Goal: Transaction & Acquisition: Purchase product/service

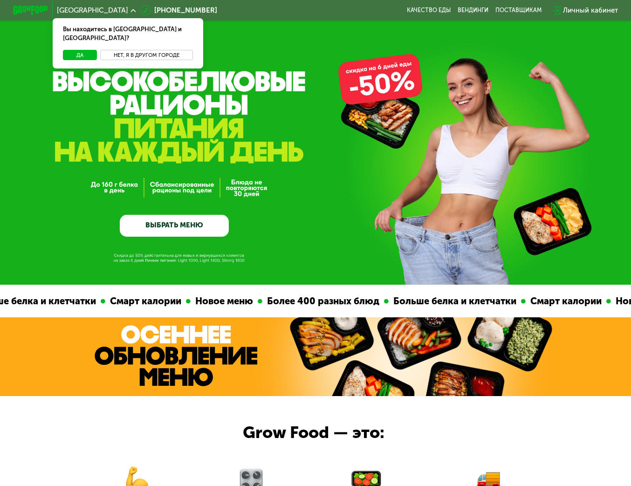
click at [145, 50] on button "Нет, я в другом городе" at bounding box center [146, 55] width 92 height 11
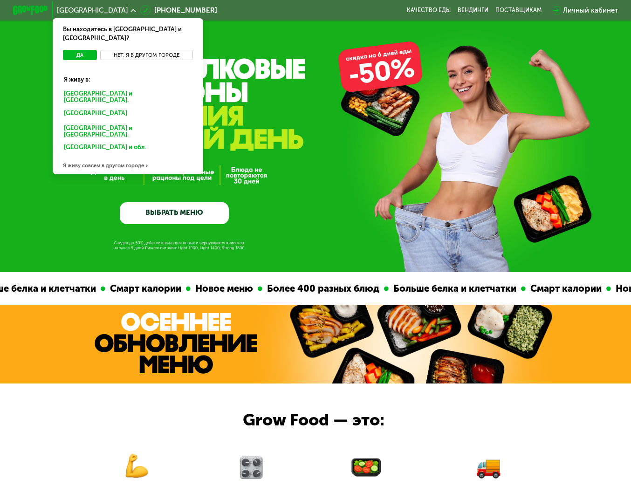
scroll to position [15, 0]
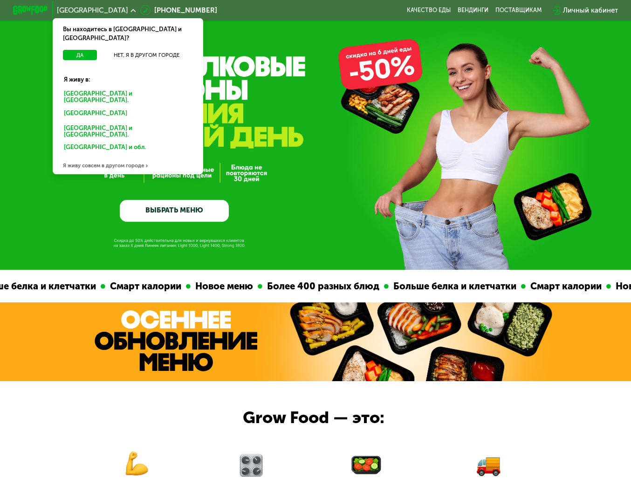
click at [105, 88] on div "Санкт-Петербурге и обл." at bounding box center [128, 97] width 140 height 18
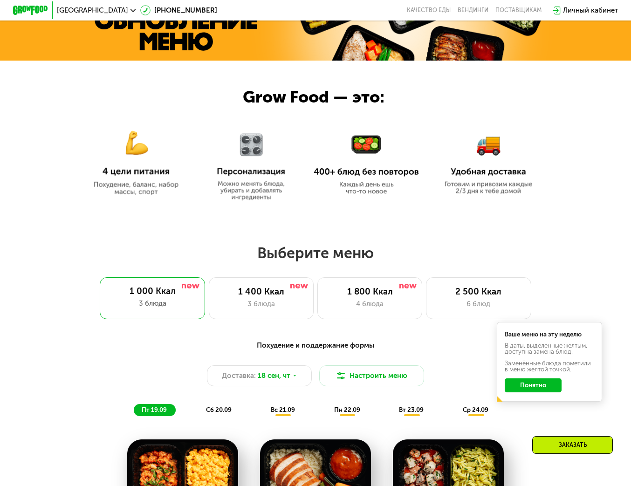
scroll to position [338, 0]
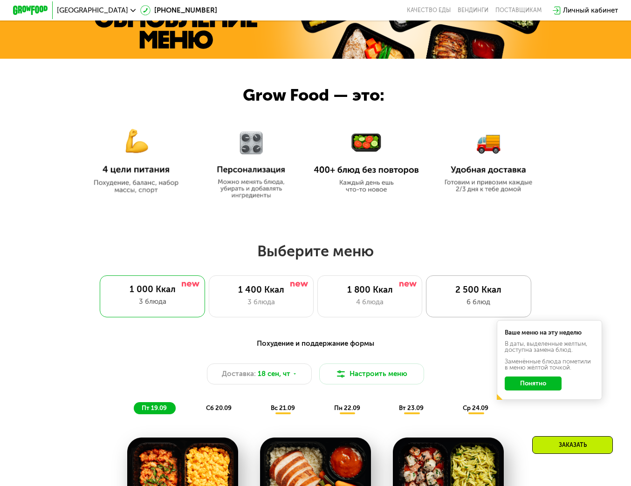
click at [472, 290] on div "2 500 Ккал" at bounding box center [479, 290] width 87 height 11
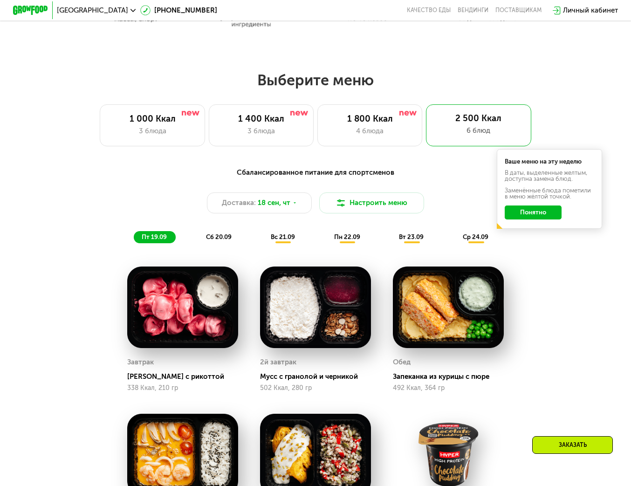
scroll to position [510, 0]
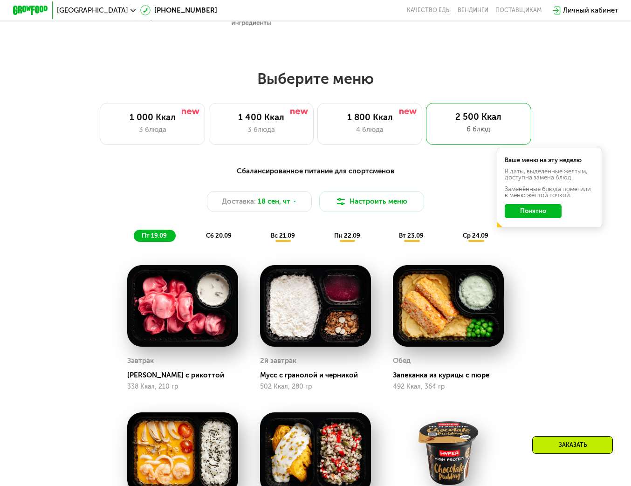
click at [534, 210] on button "Понятно" at bounding box center [533, 211] width 57 height 14
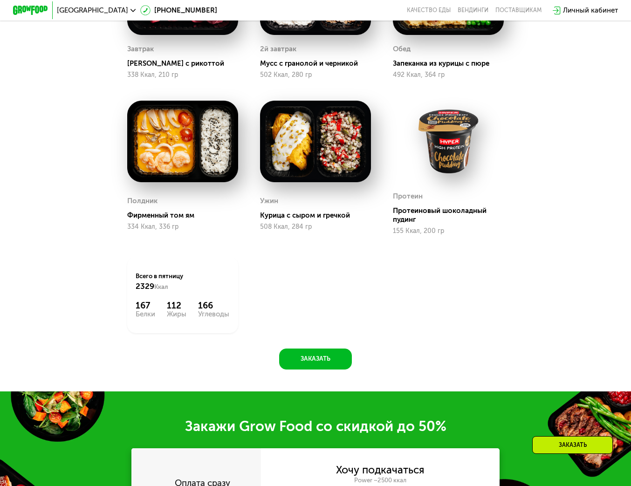
scroll to position [821, 0]
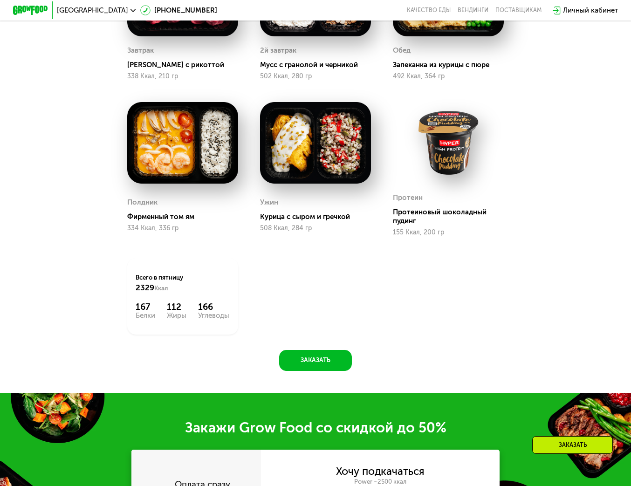
click at [561, 186] on div "Сбалансированное питание для спортсменов Доставка: [DATE] Настроить меню пт 19.…" at bounding box center [316, 110] width 540 height 521
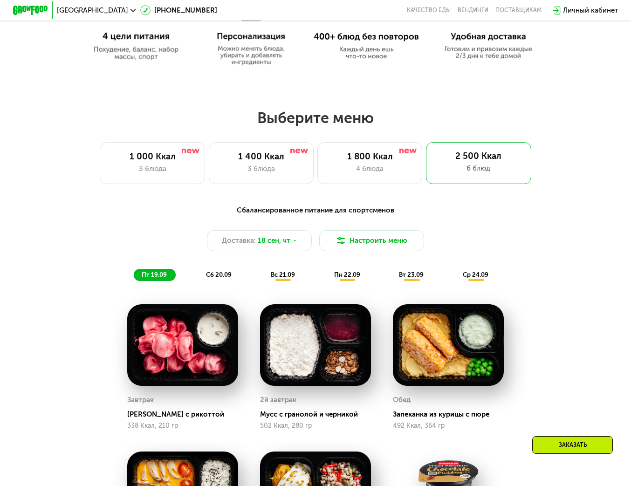
scroll to position [468, 0]
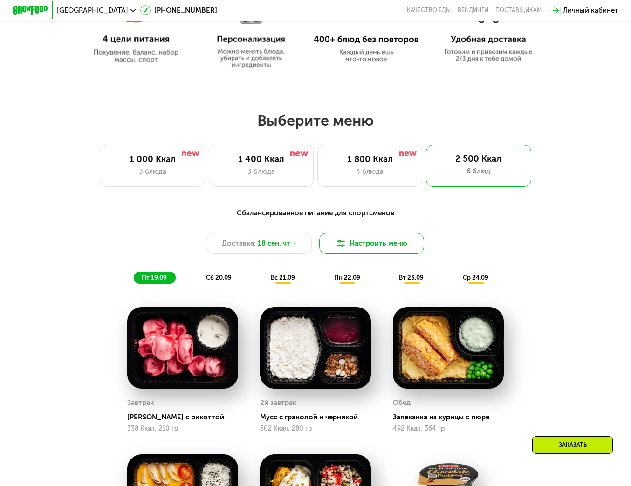
drag, startPoint x: 360, startPoint y: 242, endPoint x: 378, endPoint y: 240, distance: 17.4
click at [360, 242] on button "Настроить меню" at bounding box center [371, 243] width 105 height 21
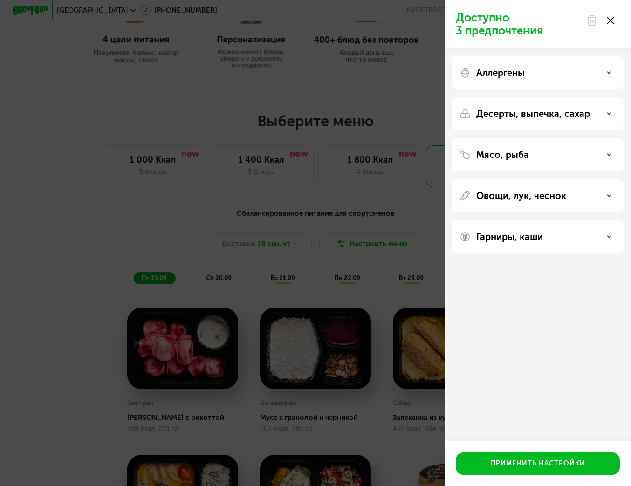
click at [58, 210] on div "Доступно 3 предпочтения Аллергены Десерты, выпечка, сахар Мясо, рыба Овощи, лук…" at bounding box center [315, 243] width 631 height 486
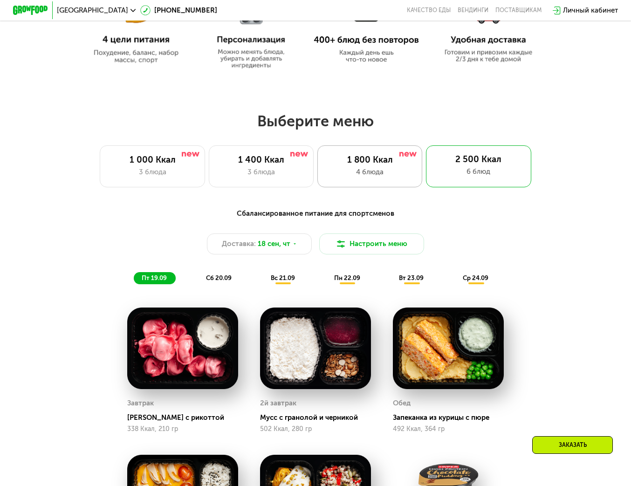
click at [350, 160] on div "1 800 Ккал" at bounding box center [370, 160] width 87 height 11
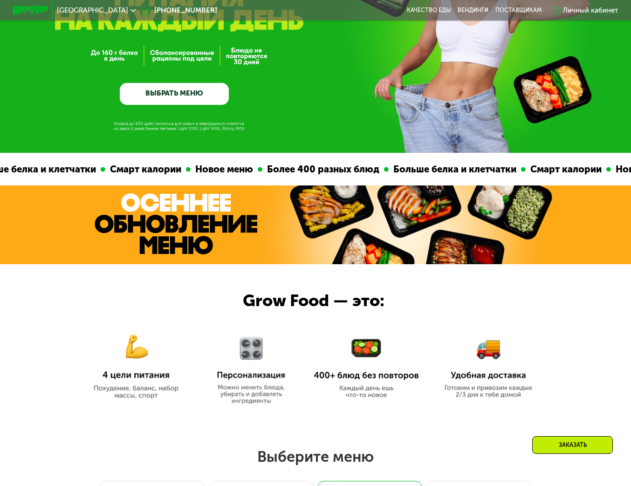
scroll to position [130, 0]
